Goal: Task Accomplishment & Management: Use online tool/utility

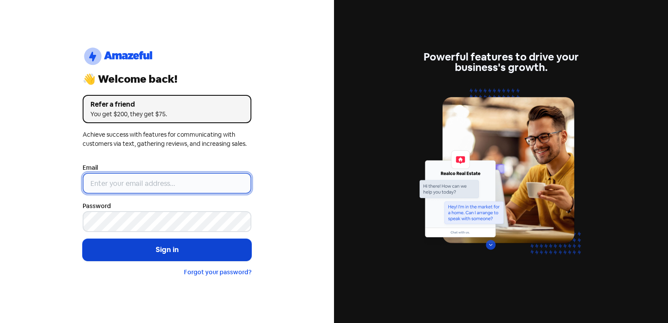
type input "[EMAIL_ADDRESS][DOMAIN_NAME]"
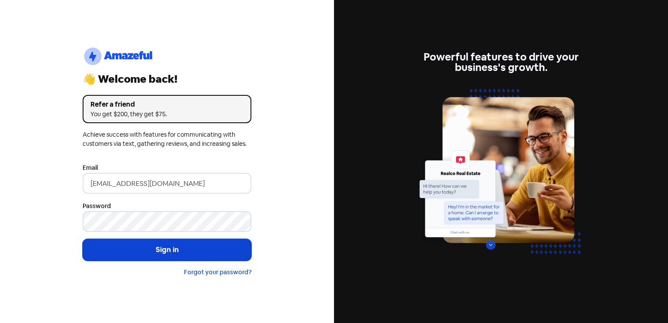
click at [157, 253] on button "Sign in" at bounding box center [167, 250] width 169 height 22
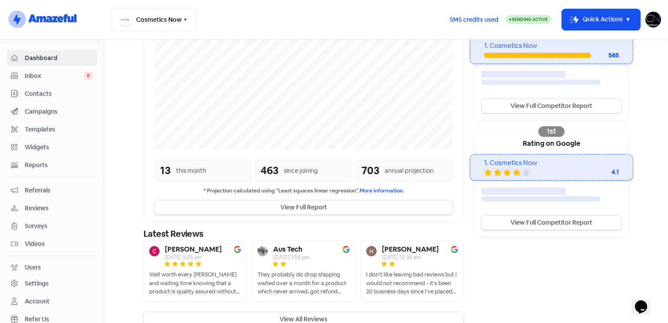
scroll to position [203, 0]
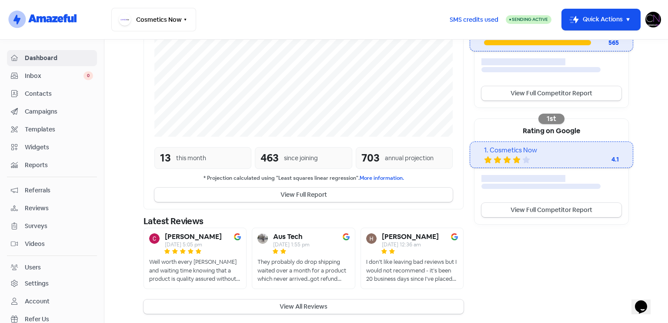
click at [62, 210] on span "Reviews" at bounding box center [59, 207] width 68 height 9
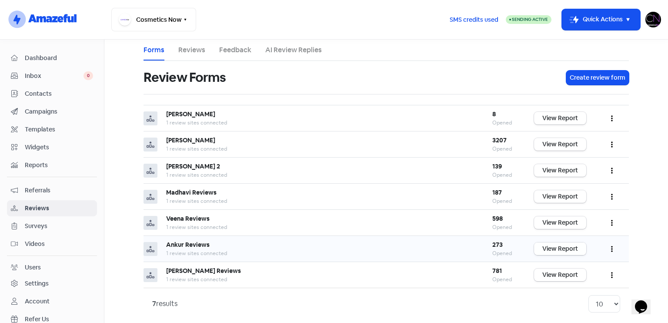
click at [572, 250] on link "View Report" at bounding box center [560, 248] width 52 height 13
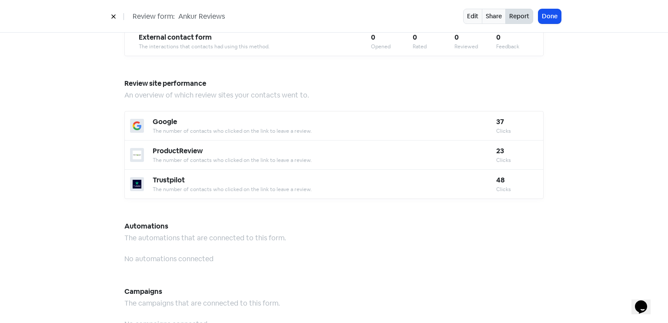
scroll to position [761, 0]
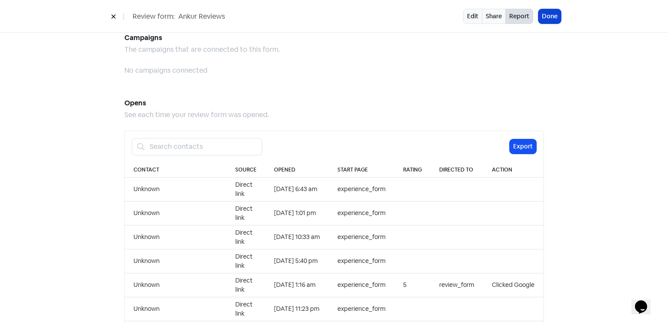
click at [558, 20] on button "Done" at bounding box center [549, 16] width 23 height 14
